Goal: Find specific page/section: Find specific page/section

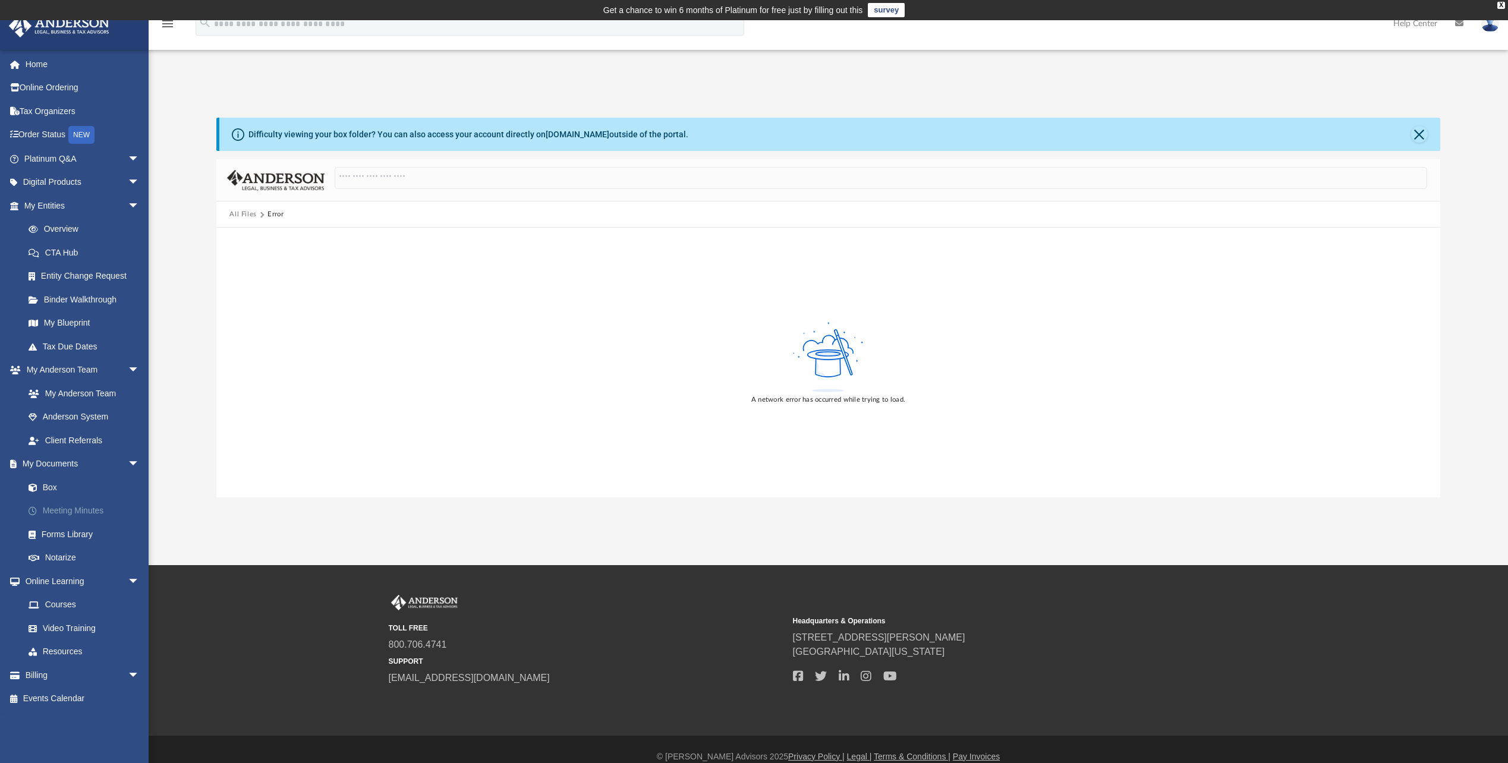
click at [75, 513] on link "Meeting Minutes" at bounding box center [87, 511] width 141 height 24
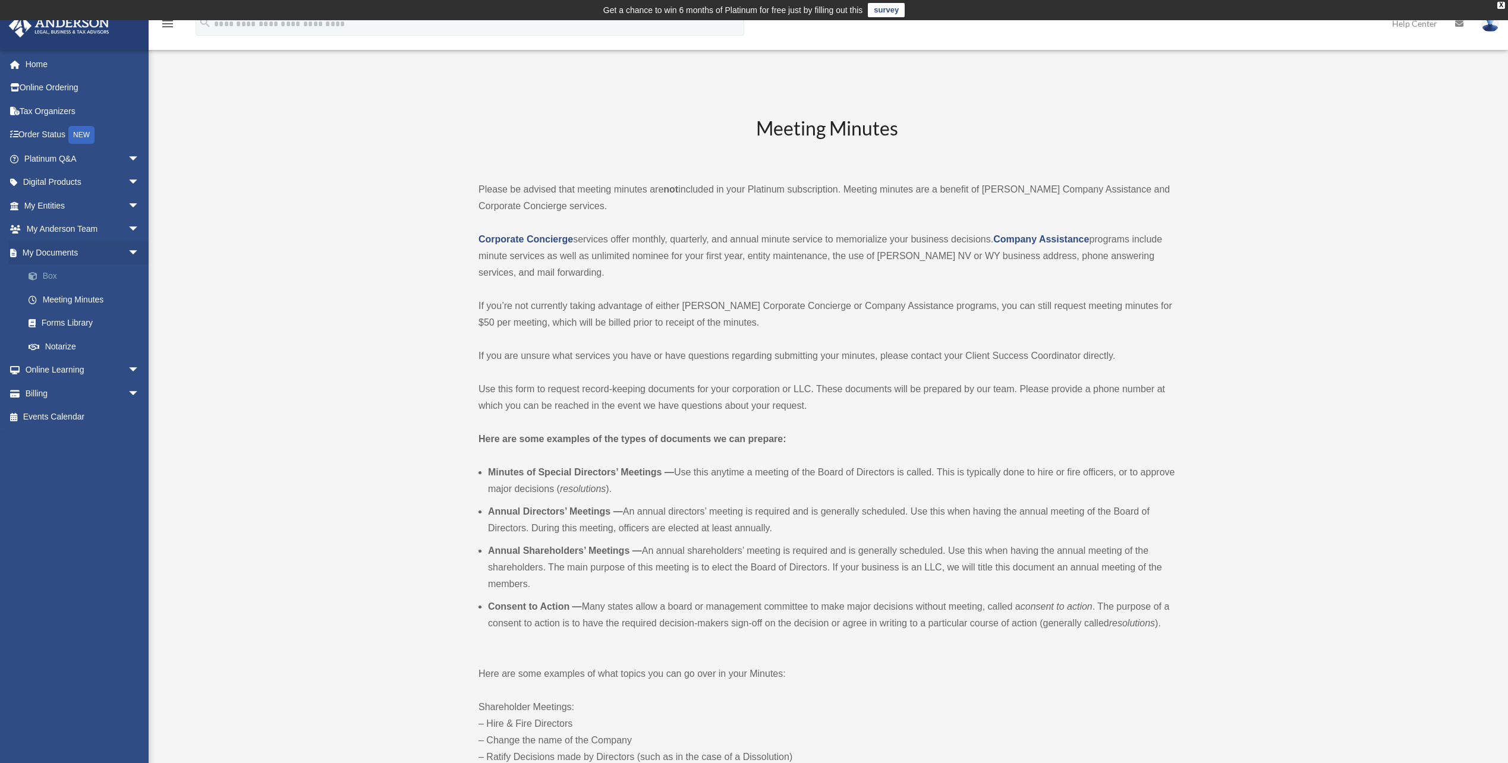
click at [54, 271] on link "Box" at bounding box center [87, 277] width 141 height 24
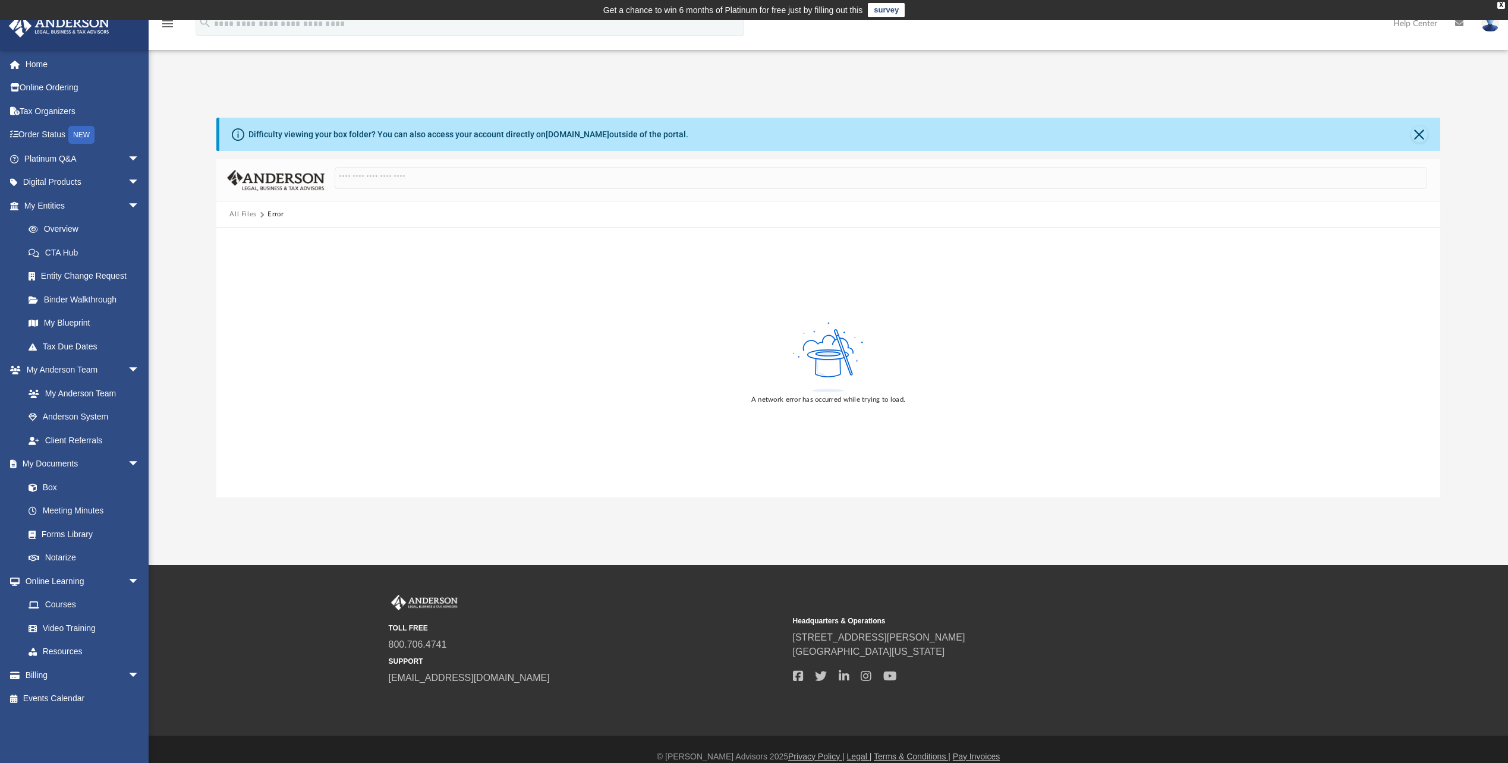
click at [243, 213] on button "All Files" at bounding box center [242, 214] width 27 height 11
